Goal: Obtain resource: Download file/media

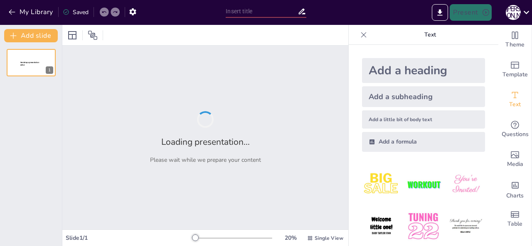
type input "Рухи за громадянські права: Порівняльний аналіз країн у другій половині ХХ ст."
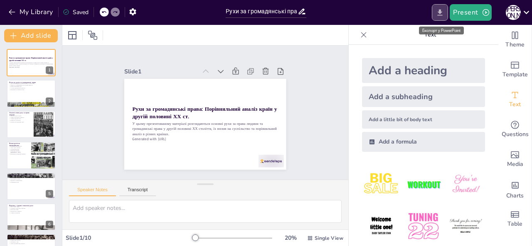
click at [444, 10] on icon "Export to PowerPoint" at bounding box center [440, 12] width 9 height 9
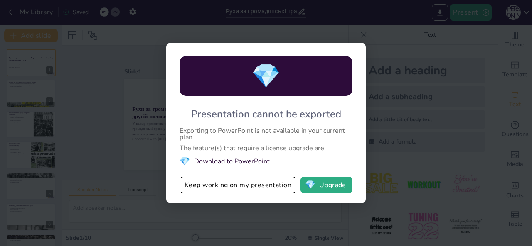
click at [214, 162] on li "💎 Download to PowerPoint" at bounding box center [266, 161] width 173 height 11
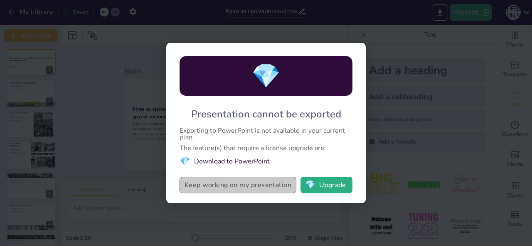
click at [274, 186] on button "Keep working on my presentation" at bounding box center [238, 185] width 117 height 17
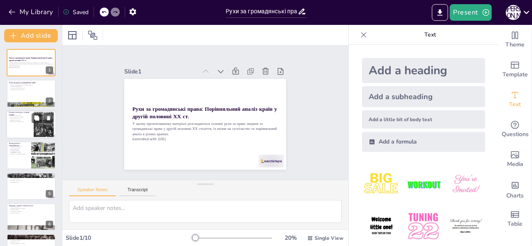
click at [25, 130] on div at bounding box center [31, 125] width 50 height 28
type textarea "Loremip dolor, sita co adi el seddoeiusmod tempo i UTL, etdol magnaaliq enimadm…"
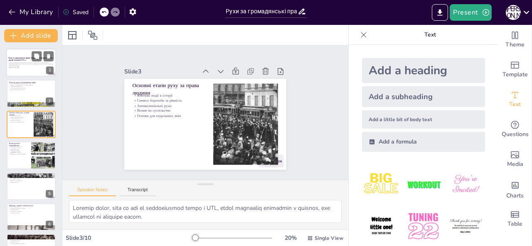
click at [24, 62] on p "У цьому презентованому матеріалі розглядаються основні рухи за права людини та …" at bounding box center [31, 64] width 45 height 5
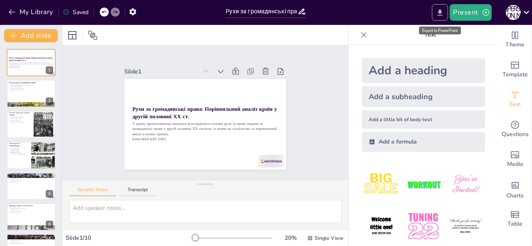
click at [436, 16] on button "Export to PowerPoint" at bounding box center [440, 12] width 16 height 17
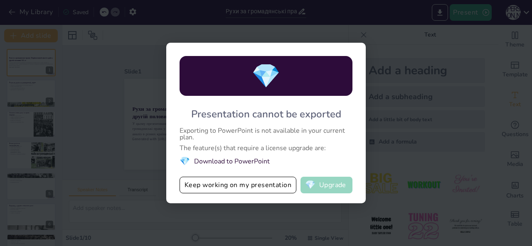
click at [323, 181] on button "💎 Upgrade" at bounding box center [327, 185] width 52 height 17
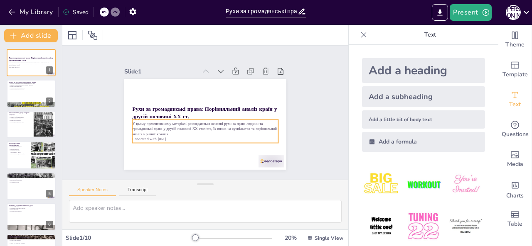
click at [157, 127] on p "У цьому презентованому матеріалі розглядаються основні рухи за права людини та …" at bounding box center [205, 128] width 145 height 15
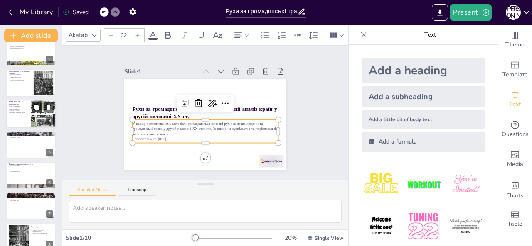
click at [40, 103] on button at bounding box center [37, 108] width 10 height 10
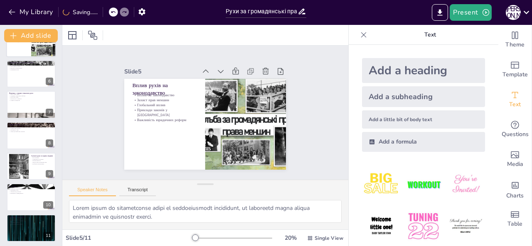
scroll to position [145, 0]
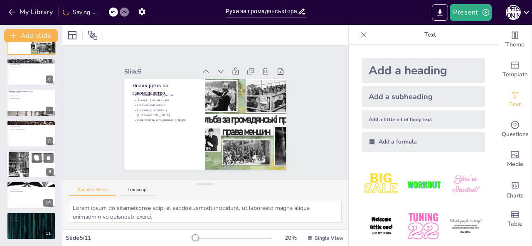
click at [23, 156] on div at bounding box center [18, 164] width 45 height 25
type textarea "Сучасні рухи за права людини стикаються з новими викликами, такими як зміна клі…"
